Goal: Transaction & Acquisition: Purchase product/service

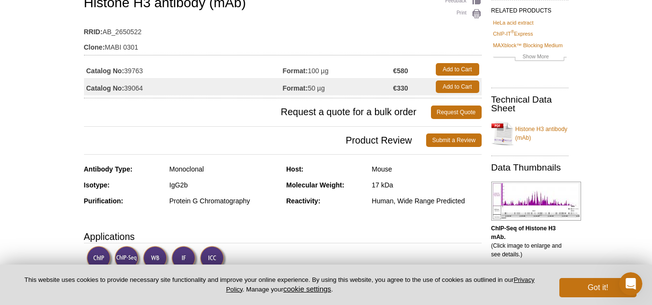
scroll to position [83, 0]
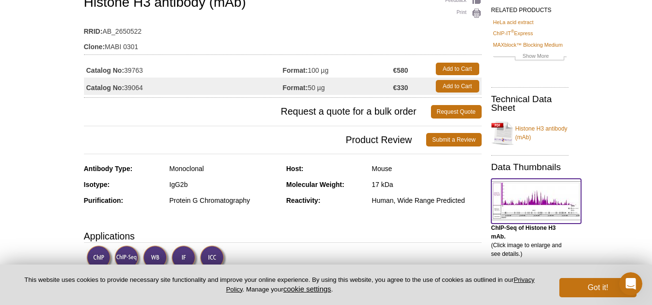
click at [549, 194] on img at bounding box center [536, 200] width 90 height 39
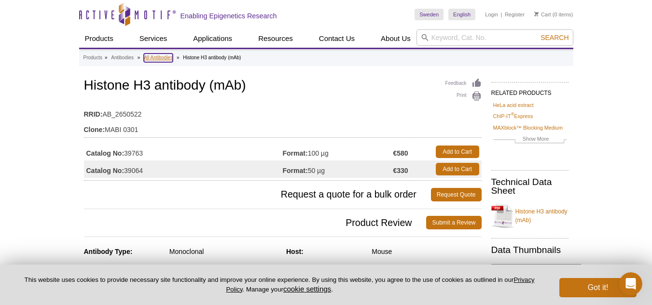
click at [151, 56] on link "All Antibodies" at bounding box center [158, 58] width 29 height 9
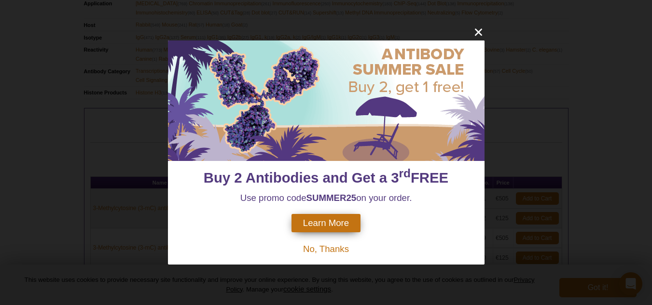
scroll to position [373, 0]
click at [335, 226] on span "Learn More" at bounding box center [326, 223] width 46 height 11
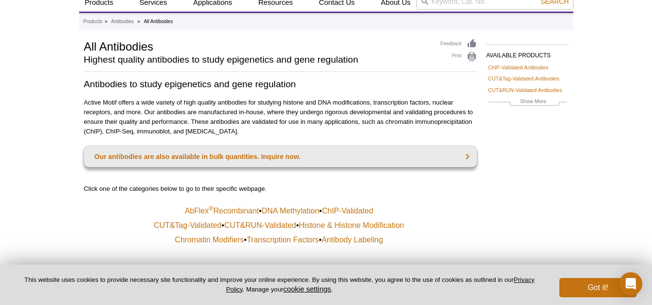
scroll to position [0, 0]
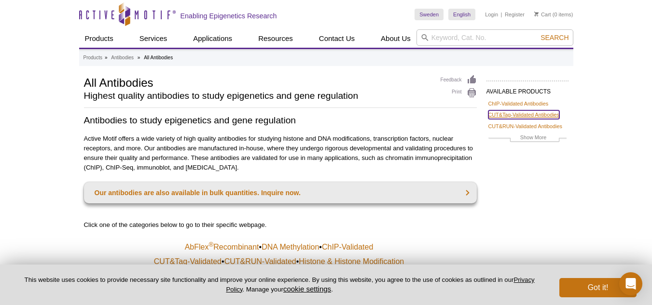
click at [518, 111] on link "CUT&Tag-Validated Antibodies" at bounding box center [523, 114] width 71 height 9
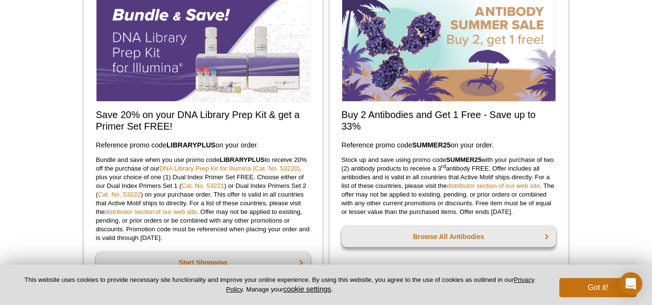
scroll to position [645, 0]
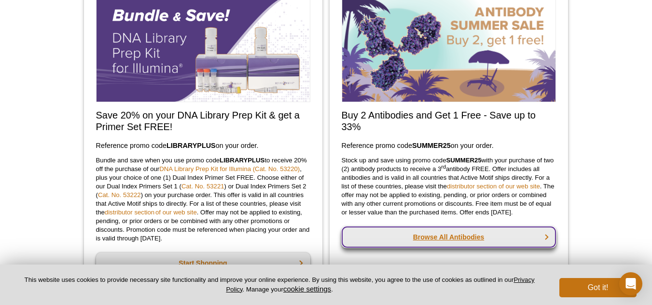
click at [490, 248] on link "Browse All Antibodies" at bounding box center [448, 237] width 214 height 21
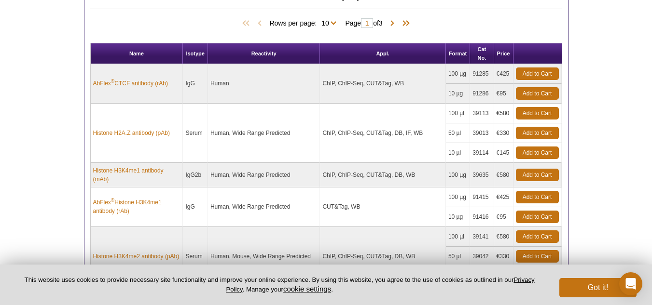
scroll to position [506, 0]
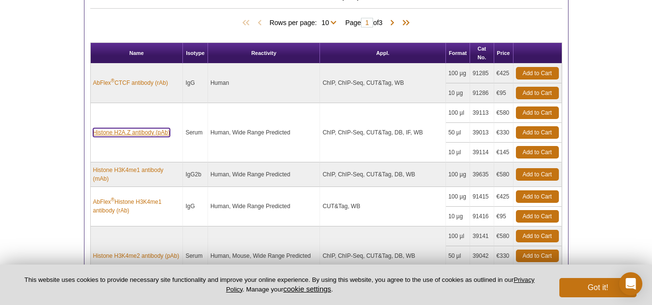
click at [135, 130] on link "Histone H2A.Z antibody (pAb)" at bounding box center [131, 132] width 77 height 9
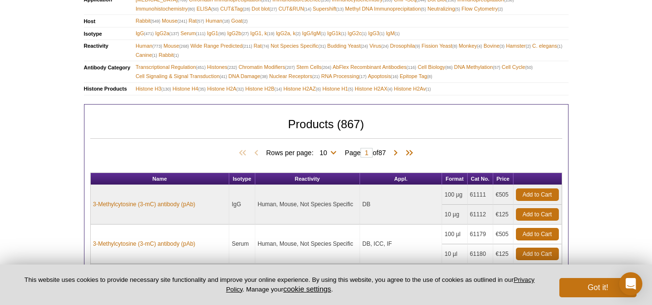
scroll to position [370, 0]
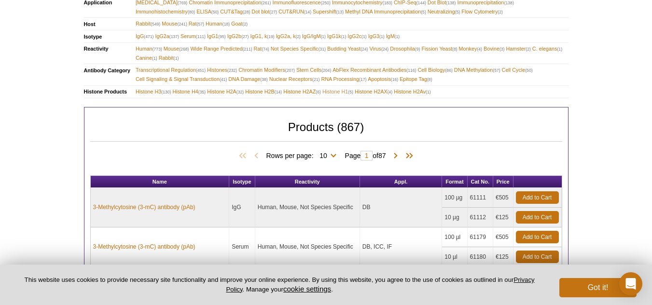
click at [338, 91] on span "Histone H1 (5)" at bounding box center [337, 91] width 31 height 9
click at [341, 91] on span "Histone H1 (5)" at bounding box center [337, 91] width 31 height 9
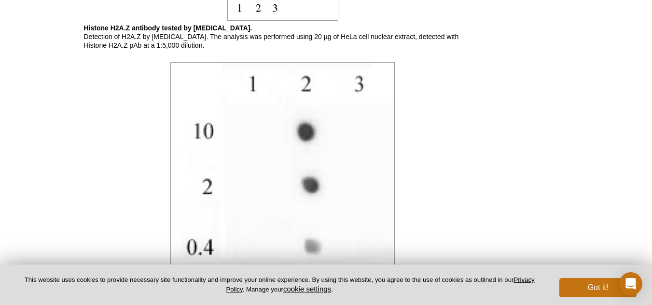
scroll to position [1203, 0]
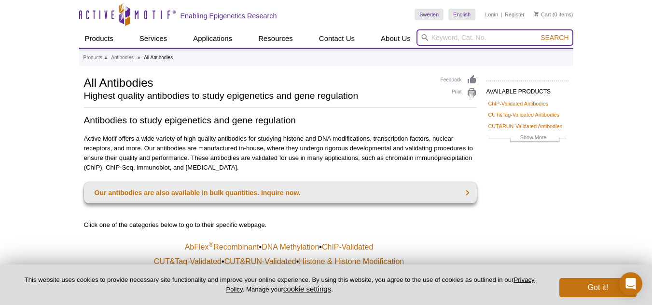
click at [459, 39] on input "search" at bounding box center [494, 37] width 157 height 16
type input "histone"
click at [537, 33] on button "Search" at bounding box center [554, 37] width 34 height 9
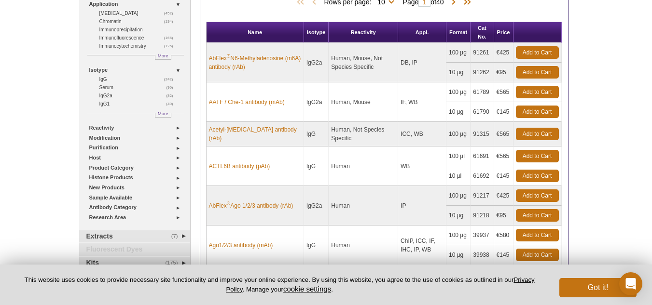
scroll to position [121, 0]
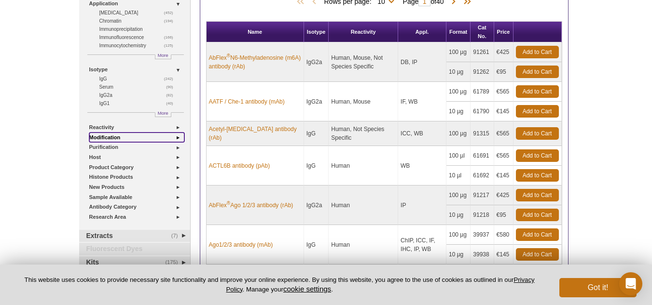
click at [164, 137] on link "Modification" at bounding box center [136, 138] width 95 height 10
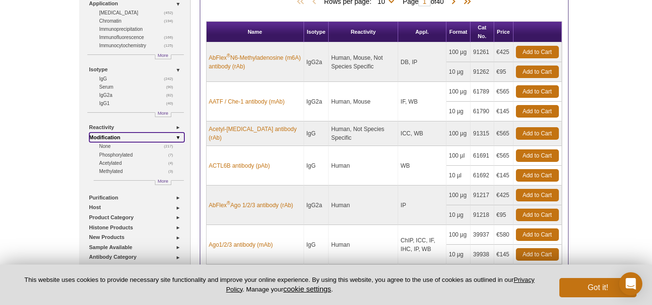
click at [164, 137] on link "Modification" at bounding box center [136, 138] width 95 height 10
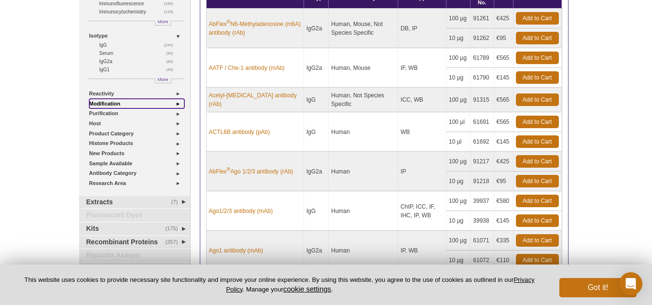
scroll to position [155, 0]
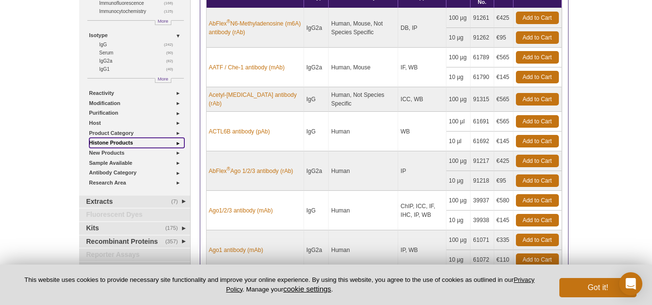
click at [159, 142] on link "Histone Products" at bounding box center [136, 143] width 95 height 10
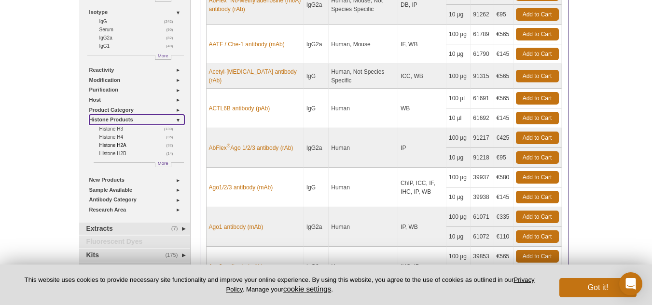
scroll to position [178, 0]
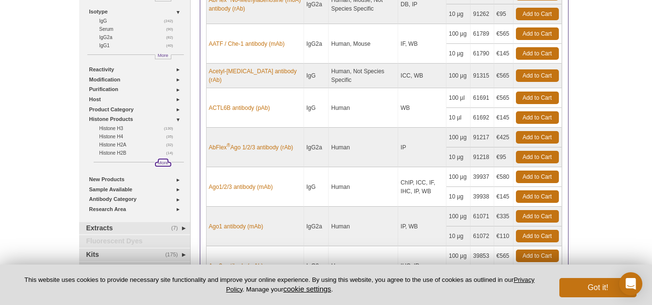
click at [165, 163] on span "More" at bounding box center [163, 163] width 11 height 8
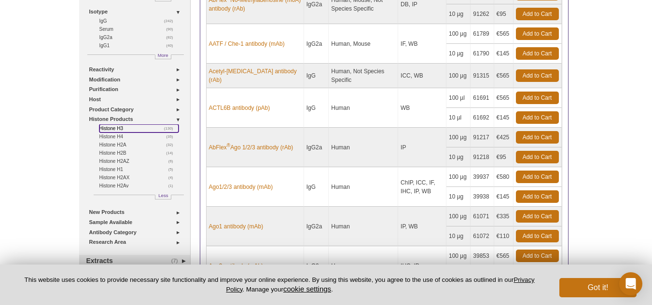
click at [115, 127] on link "(130) Histone H3" at bounding box center [138, 128] width 79 height 8
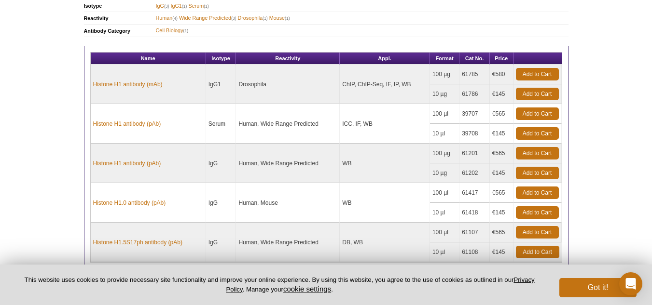
scroll to position [391, 0]
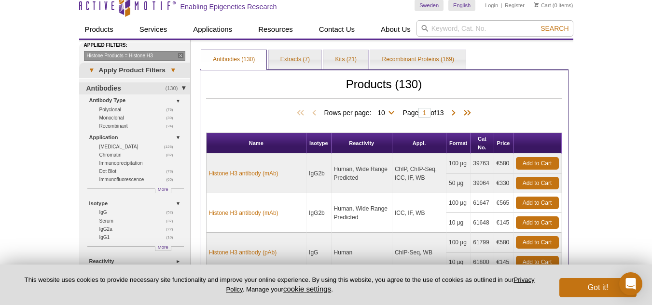
scroll to position [9, 0]
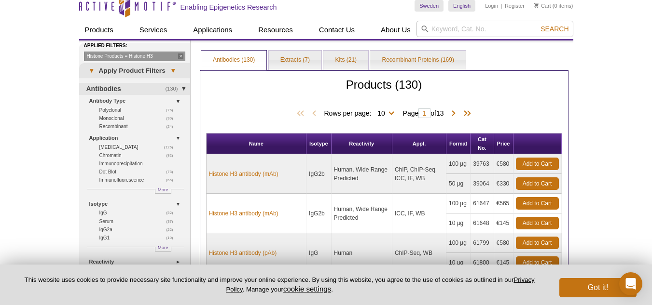
click at [367, 216] on td "Human, Wide Range Predicted" at bounding box center [361, 214] width 61 height 40
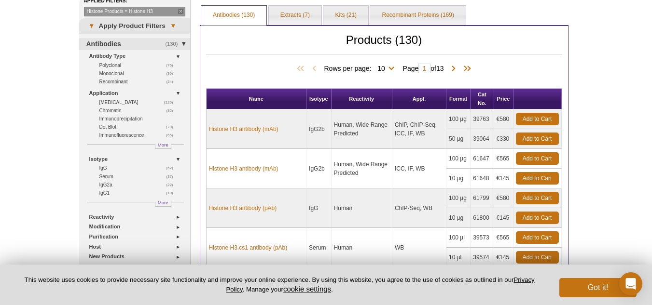
scroll to position [54, 0]
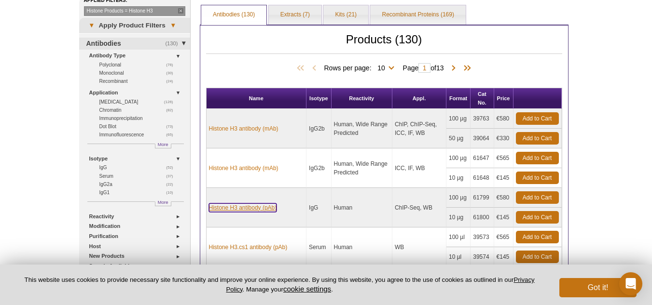
click at [265, 211] on link "Histone H3 antibody (pAb)" at bounding box center [243, 208] width 68 height 9
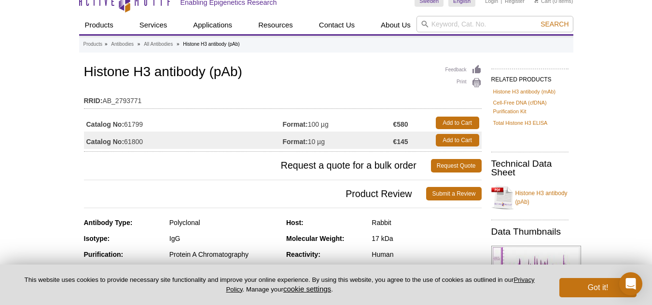
scroll to position [27, 0]
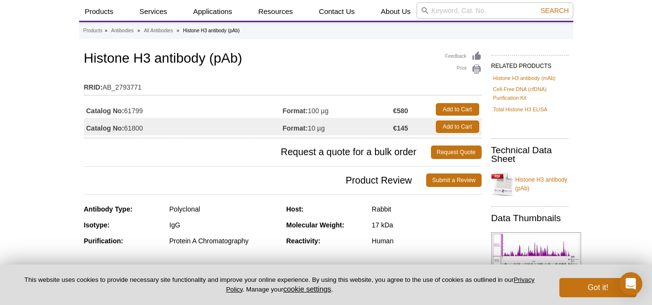
click at [135, 125] on td "Catalog No: 61800" at bounding box center [183, 126] width 199 height 17
copy td "61800"
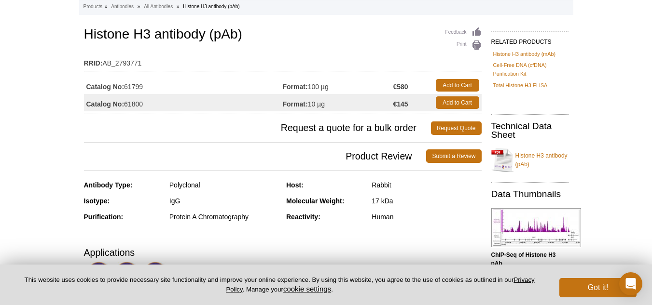
scroll to position [0, 0]
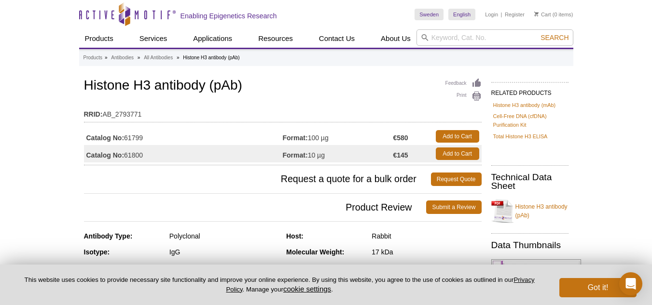
copy td "61800"
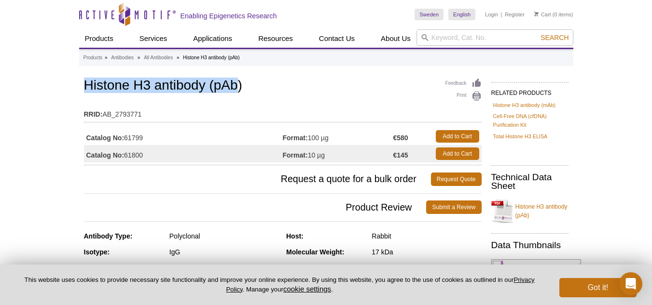
drag, startPoint x: 235, startPoint y: 80, endPoint x: 58, endPoint y: 80, distance: 177.5
copy h1 "Histone H3 antibody (pAb"
click at [465, 152] on link "Add to Cart" at bounding box center [457, 154] width 43 height 13
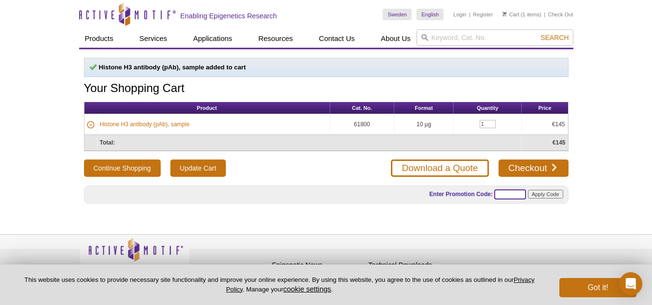
click at [512, 192] on input "text" at bounding box center [510, 195] width 32 height 10
type input "summer25"
click at [537, 197] on input "Apply Code" at bounding box center [545, 194] width 35 height 9
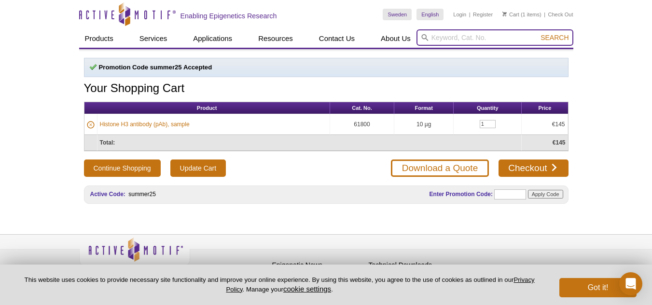
click at [451, 41] on input "search" at bounding box center [494, 37] width 157 height 16
paste input "AB4729"
type input "AB4729"
click at [551, 37] on span "Search" at bounding box center [554, 38] width 28 height 8
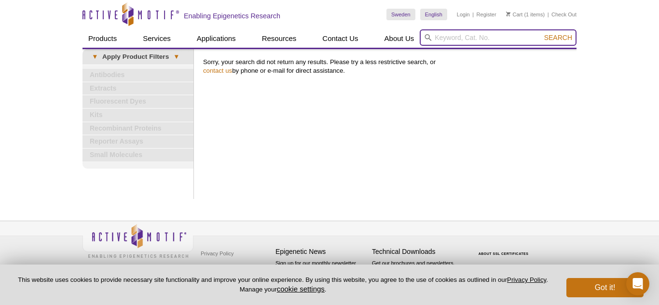
click at [458, 34] on input "search" at bounding box center [498, 37] width 157 height 16
paste input "AB4729"
click at [443, 39] on input "AB4729" at bounding box center [498, 37] width 157 height 16
type input "ab4729"
click at [541, 33] on button "Search" at bounding box center [558, 37] width 34 height 9
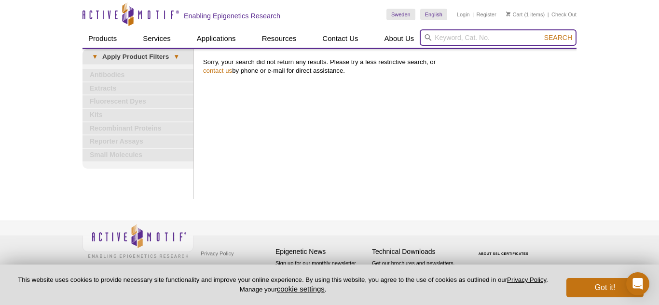
click at [477, 41] on input "search" at bounding box center [498, 37] width 157 height 16
type input "a"
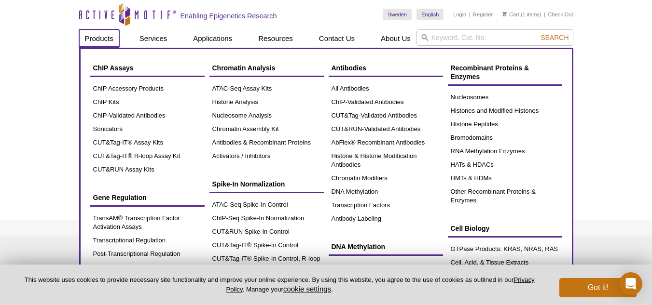
click at [109, 38] on link "Products" at bounding box center [99, 38] width 40 height 18
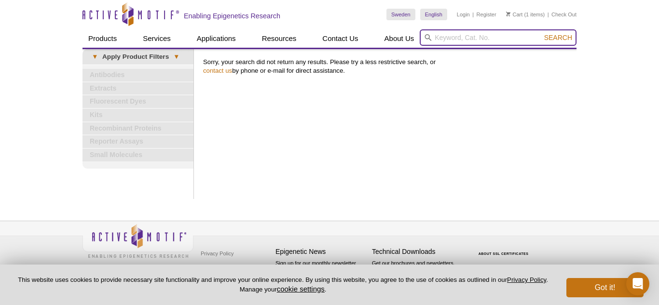
click at [452, 33] on input "search" at bounding box center [498, 37] width 157 height 16
type input "ab472"
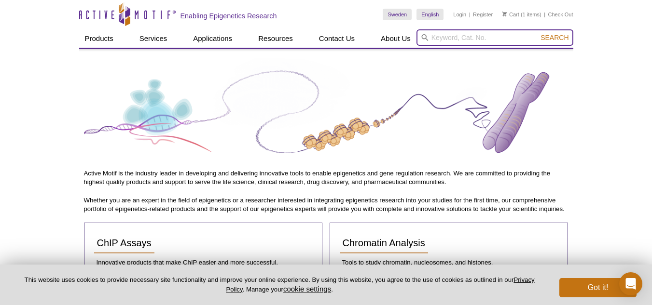
click at [468, 41] on input "search" at bounding box center [494, 37] width 157 height 16
type input "ab4729"
click at [545, 37] on span "Search" at bounding box center [554, 38] width 28 height 8
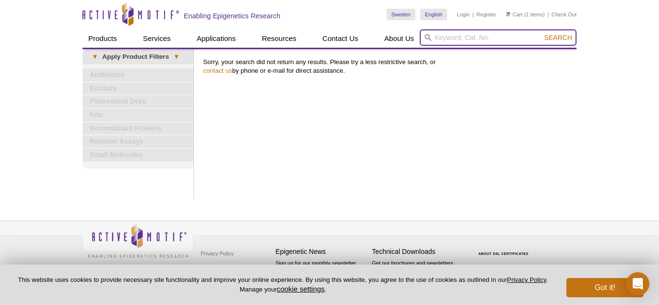
click at [501, 40] on input "search" at bounding box center [498, 37] width 157 height 16
click at [507, 38] on input "search" at bounding box center [498, 37] width 157 height 16
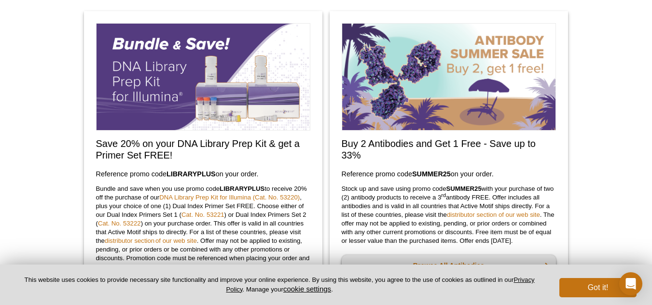
scroll to position [791, 0]
